Goal: Task Accomplishment & Management: Complete application form

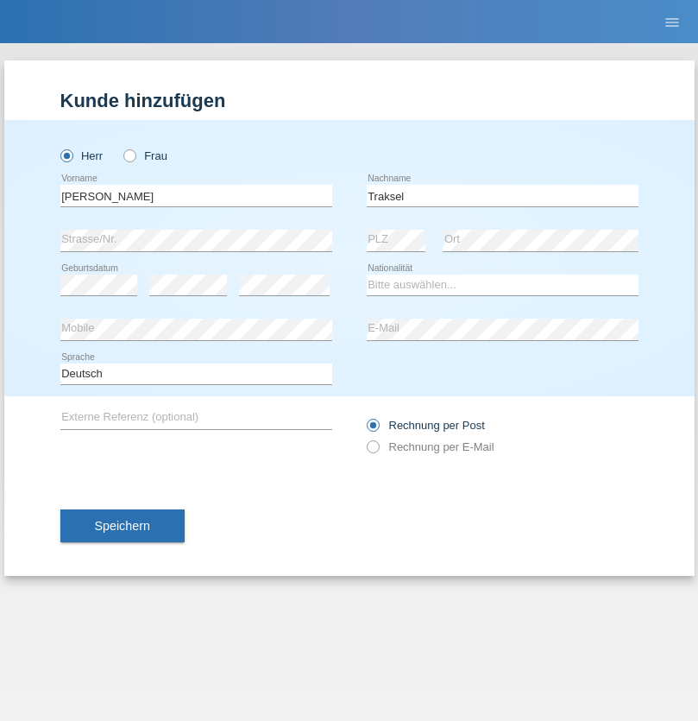
type input "Traksel"
select select "DE"
select select "C"
select select "01"
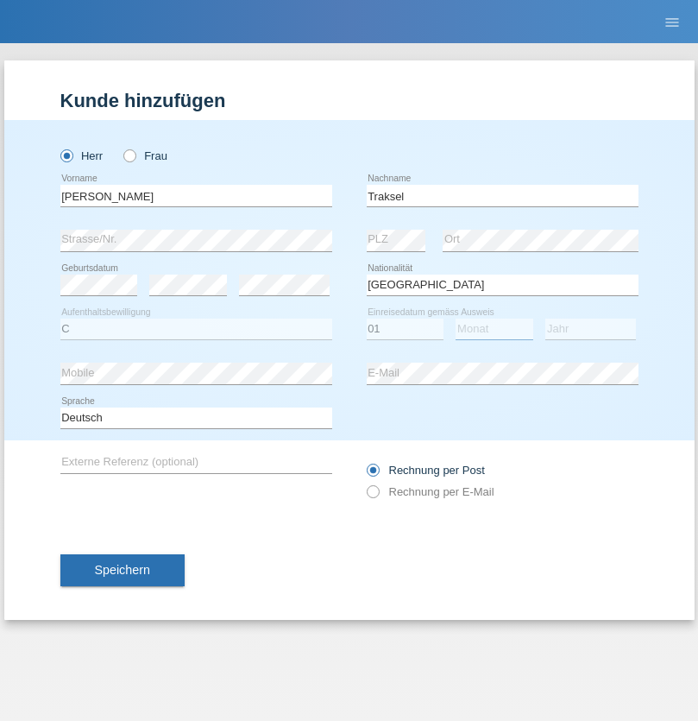
select select "07"
select select "2008"
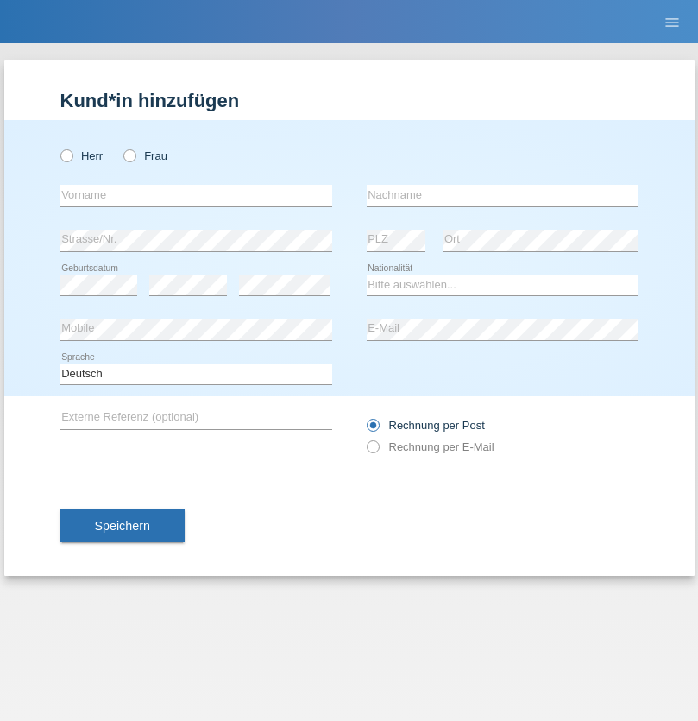
radio input "true"
click at [196, 195] on input "text" at bounding box center [196, 196] width 272 height 22
type input "[DEMOGRAPHIC_DATA]"
click at [502, 195] on input "text" at bounding box center [503, 196] width 272 height 22
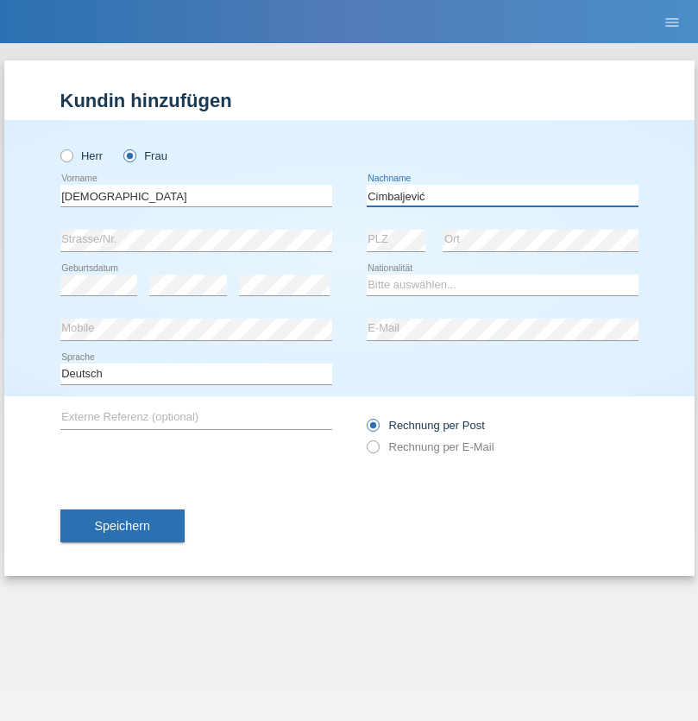
type input "Cimbaljević"
select select "HR"
select select "C"
select select "12"
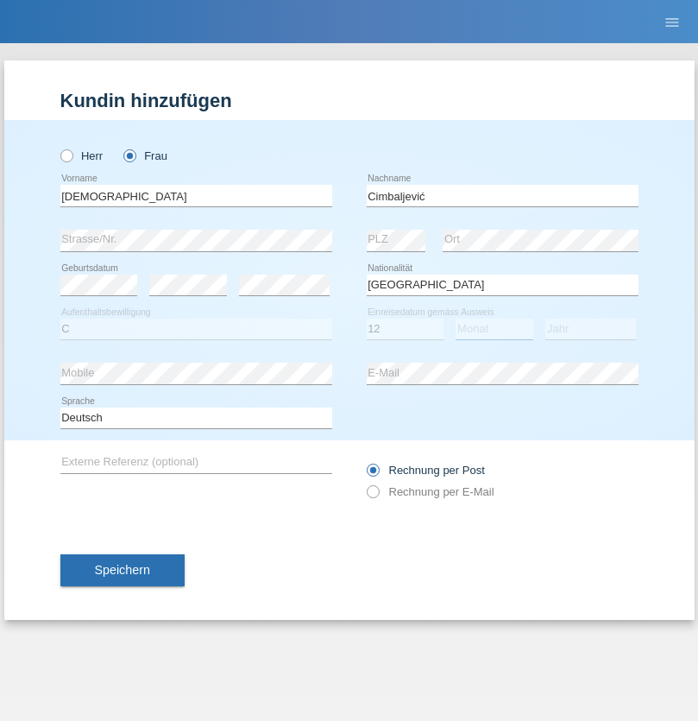
select select "08"
select select "2021"
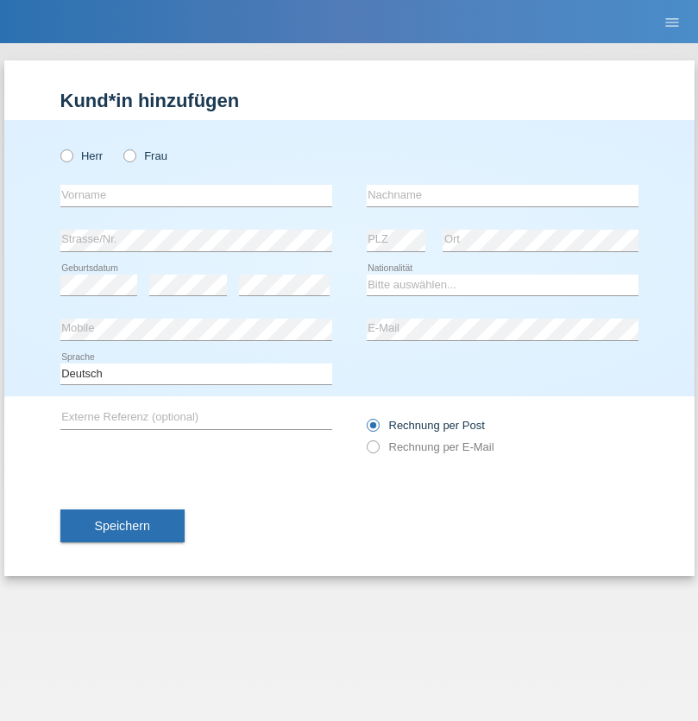
radio input "true"
click at [196, 195] on input "text" at bounding box center [196, 196] width 272 height 22
type input "Batsche"
click at [502, 195] on input "text" at bounding box center [503, 196] width 272 height 22
type input "Arifoska"
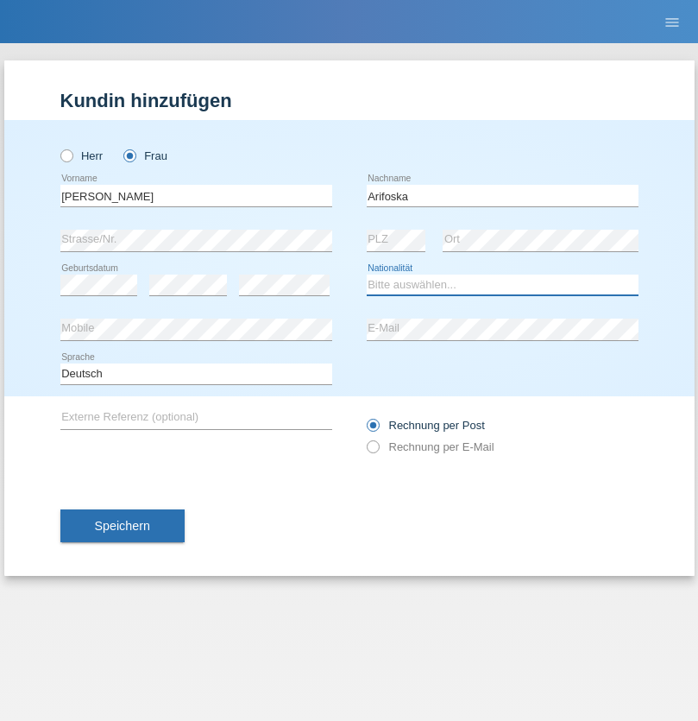
select select "CH"
radio input "true"
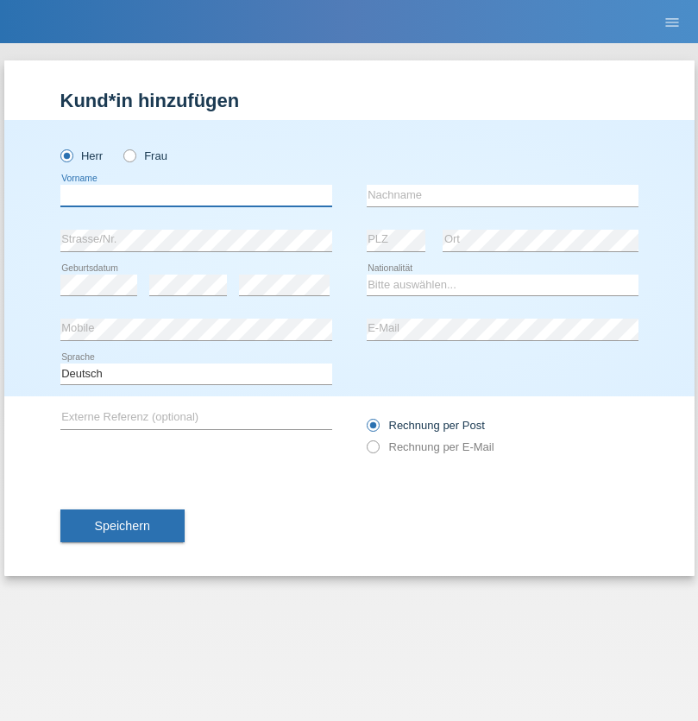
click at [196, 195] on input "text" at bounding box center [196, 196] width 272 height 22
type input "Emre"
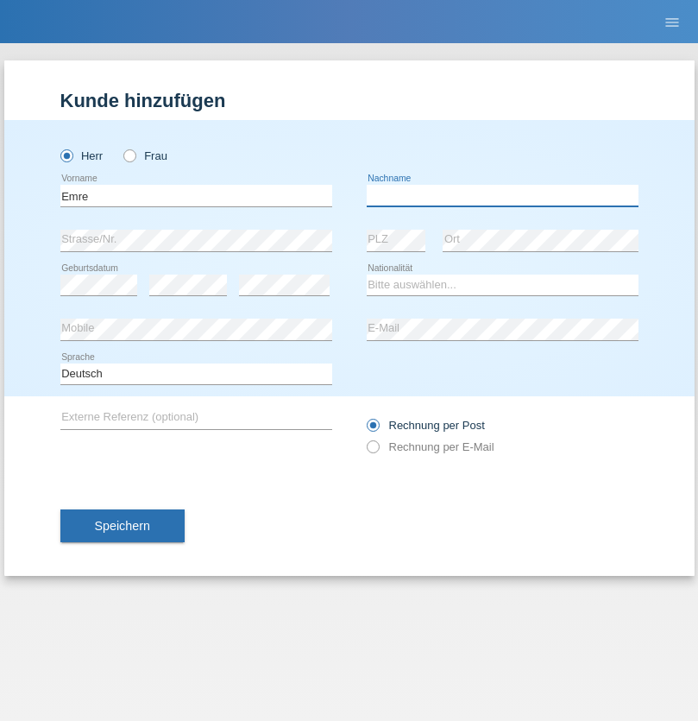
click at [502, 195] on input "text" at bounding box center [503, 196] width 272 height 22
type input "Uzun"
select select "CH"
